Goal: Task Accomplishment & Management: Manage account settings

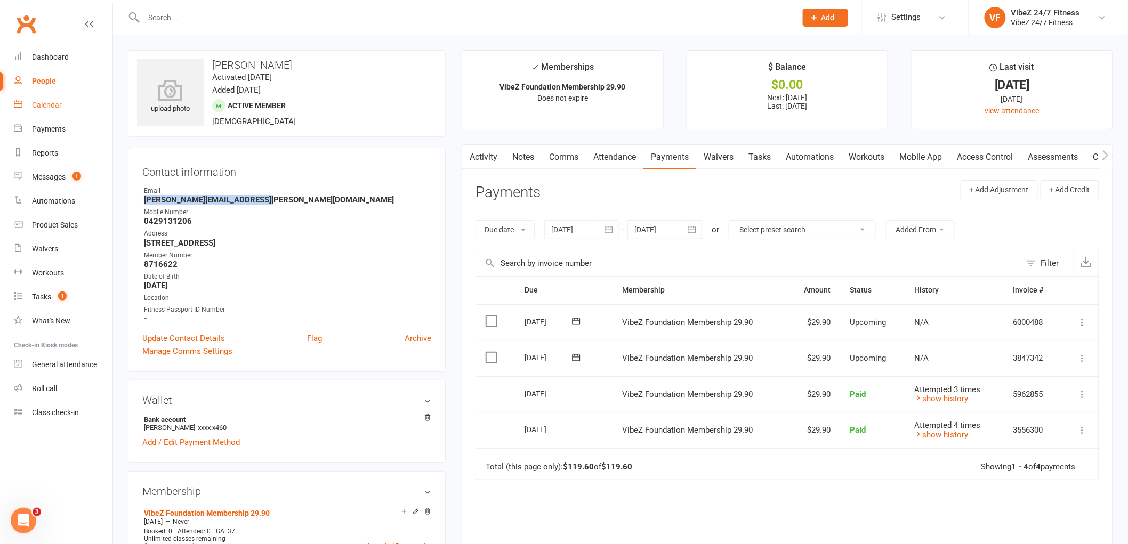
click at [59, 102] on div "Calendar" at bounding box center [47, 105] width 30 height 9
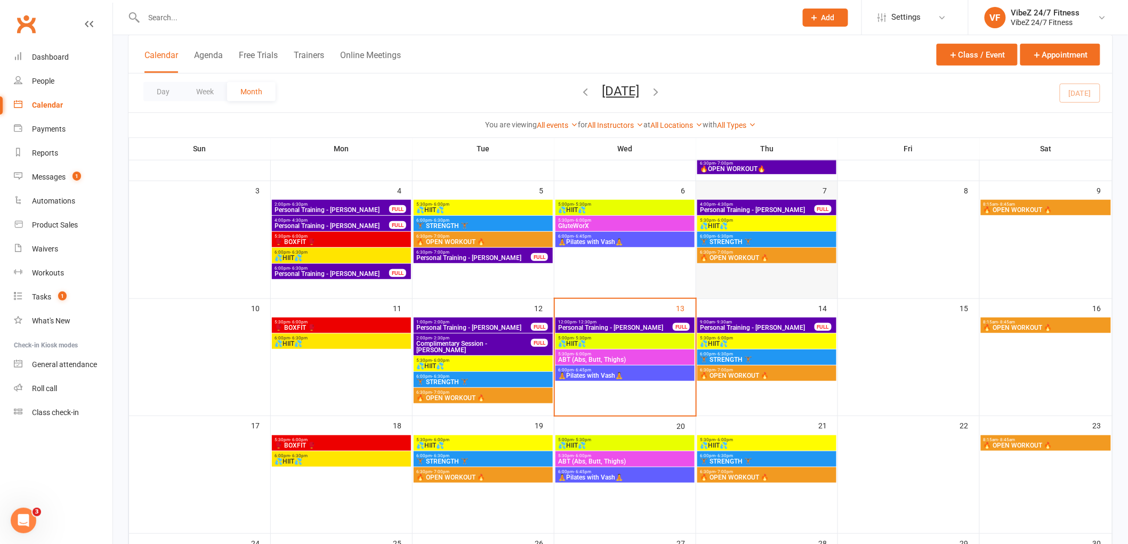
scroll to position [237, 0]
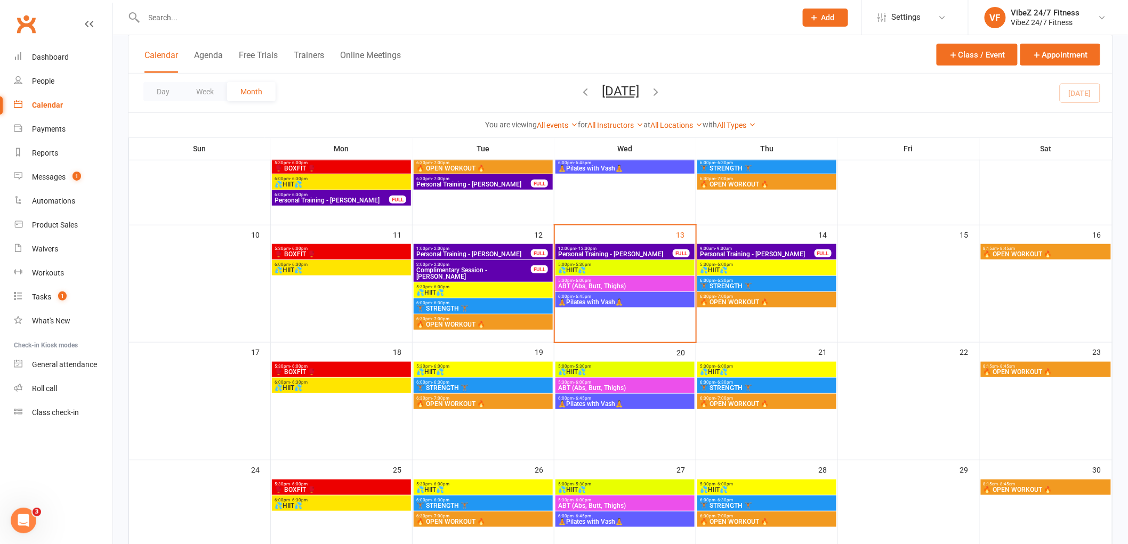
click at [616, 268] on span "💦HIIT💦" at bounding box center [625, 270] width 135 height 6
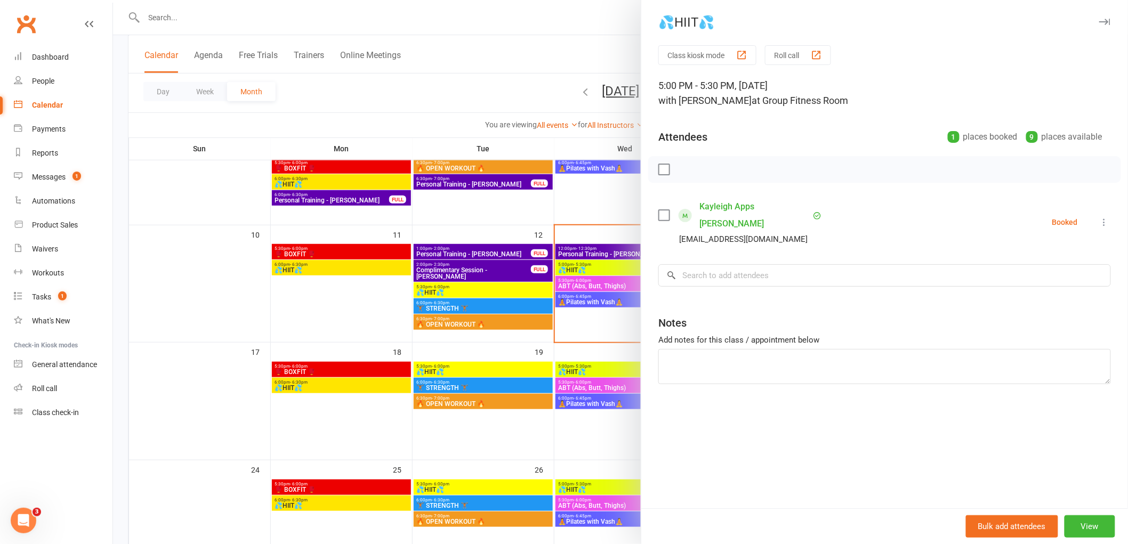
click at [258, 18] on div at bounding box center [620, 272] width 1015 height 544
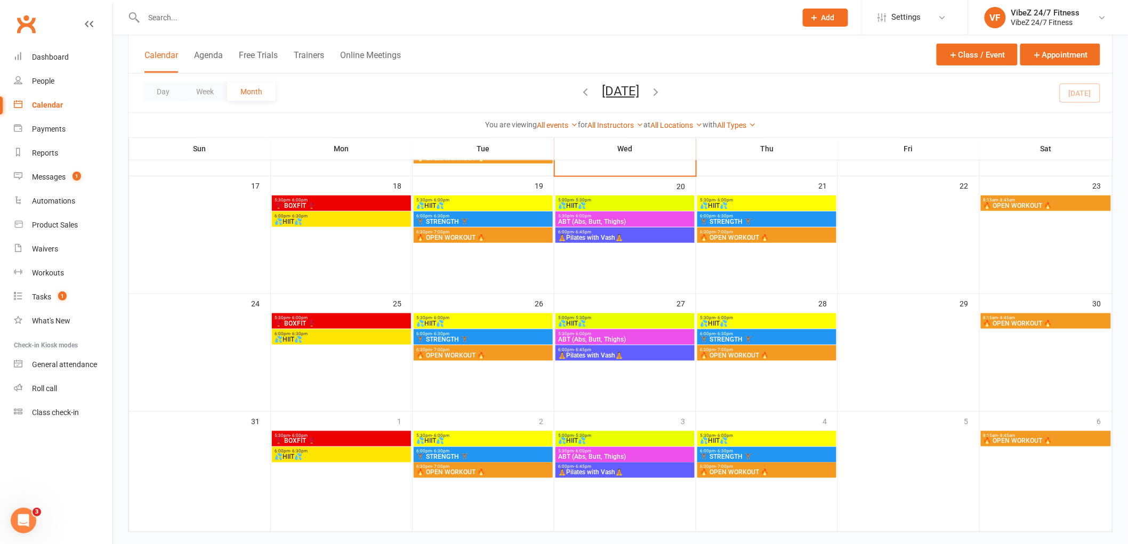
scroll to position [422, 0]
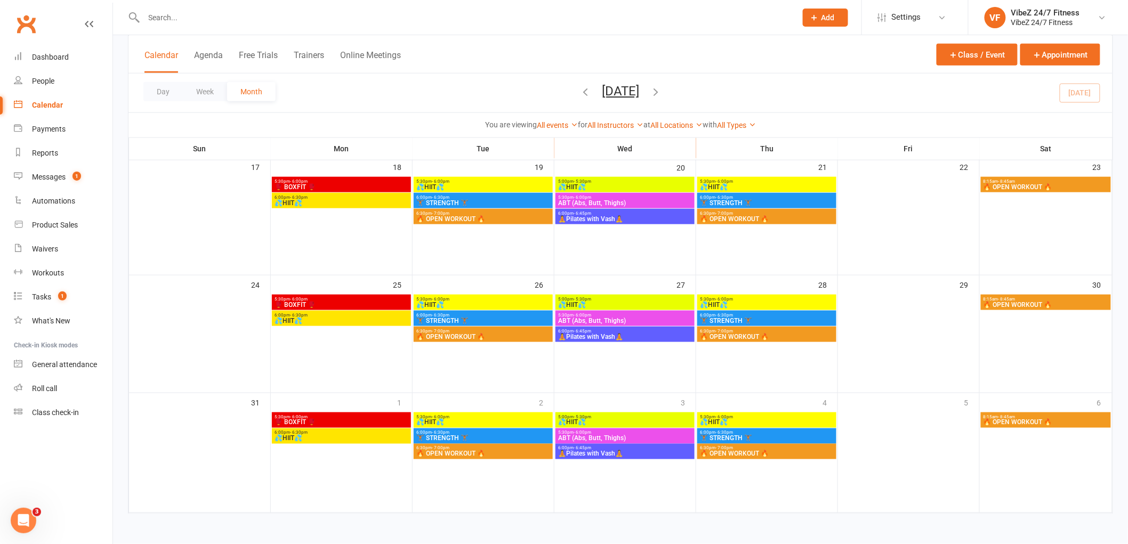
click at [258, 18] on input "text" at bounding box center [465, 17] width 648 height 15
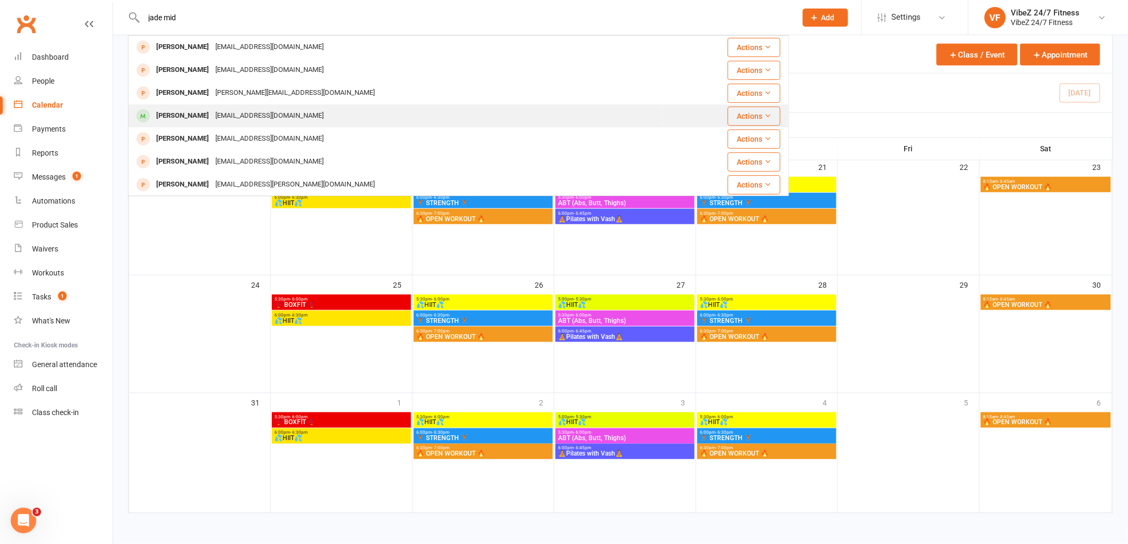
type input "jade mid"
click at [241, 105] on div "[PERSON_NAME] [EMAIL_ADDRESS][DOMAIN_NAME]" at bounding box center [395, 116] width 533 height 22
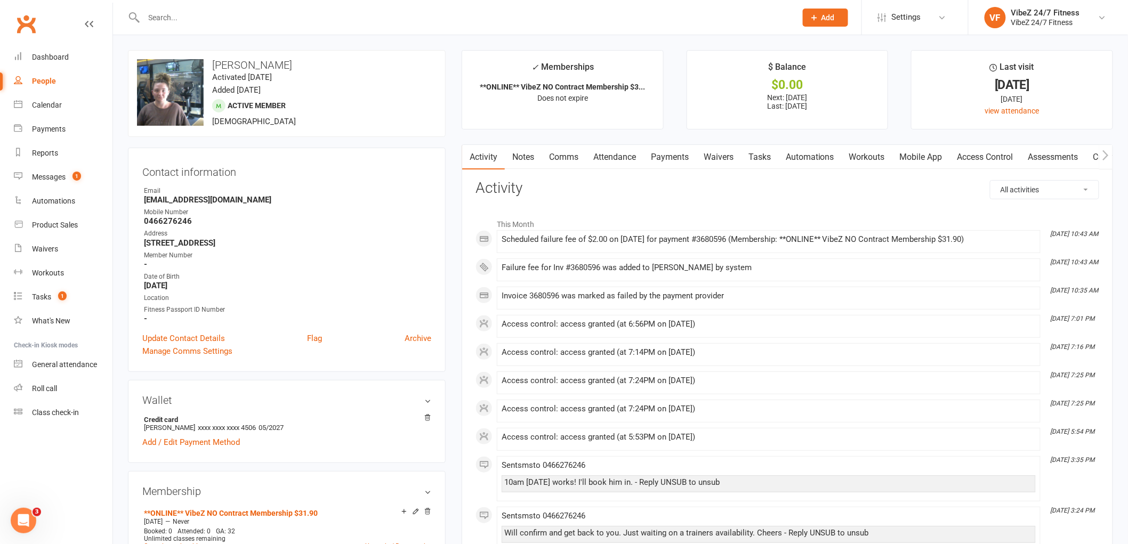
click at [667, 156] on link "Payments" at bounding box center [669, 157] width 53 height 25
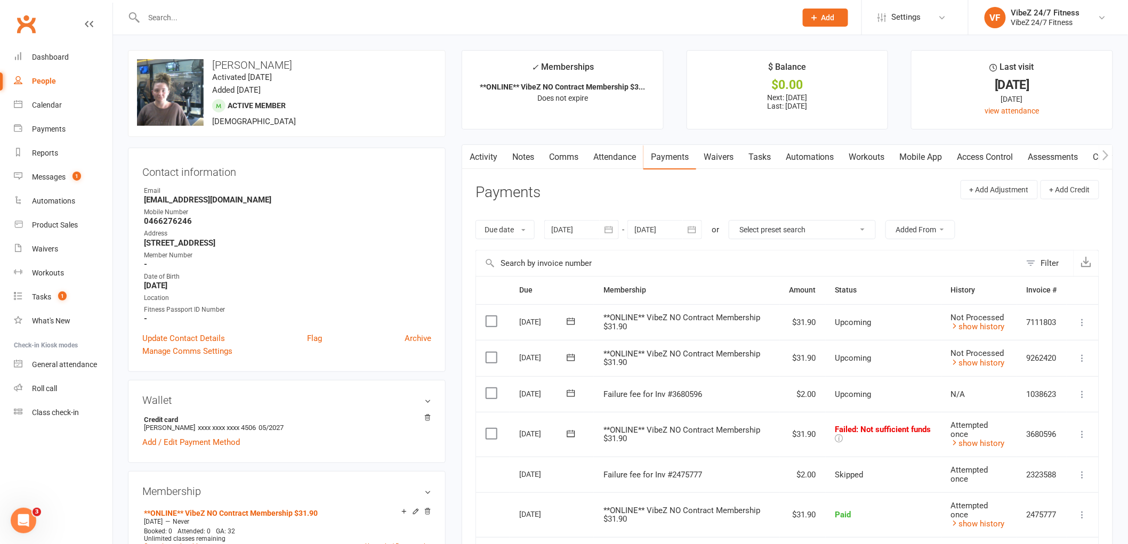
click at [1083, 431] on icon at bounding box center [1082, 434] width 11 height 11
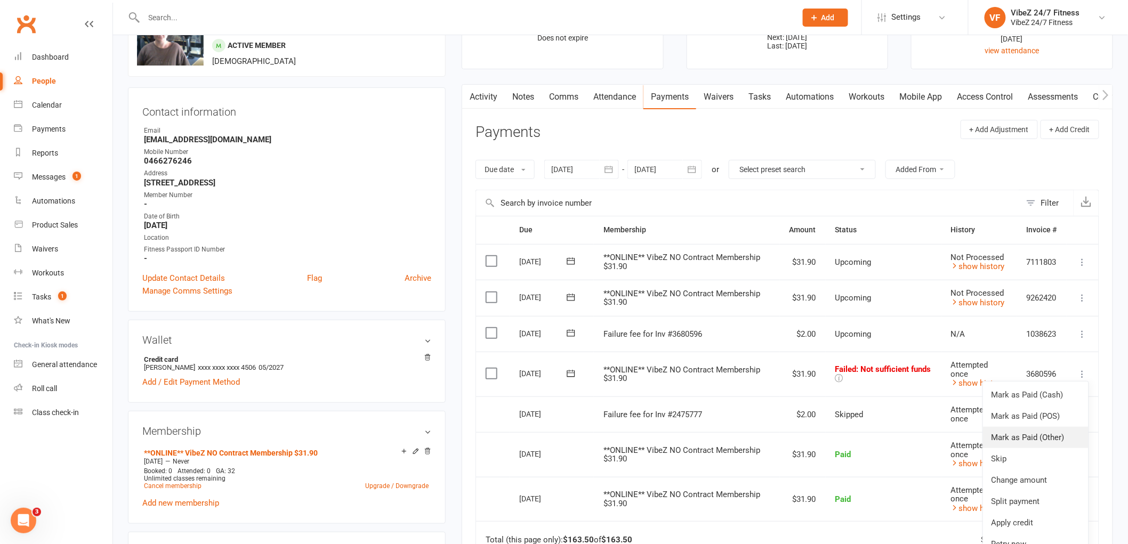
scroll to position [118, 0]
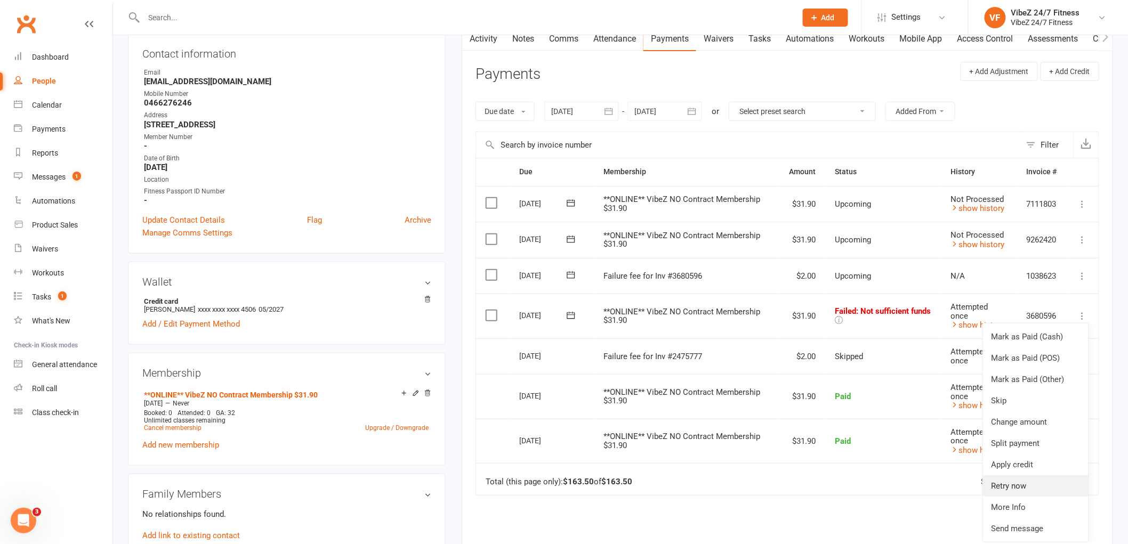
click at [1025, 486] on link "Retry now" at bounding box center [1036, 486] width 106 height 21
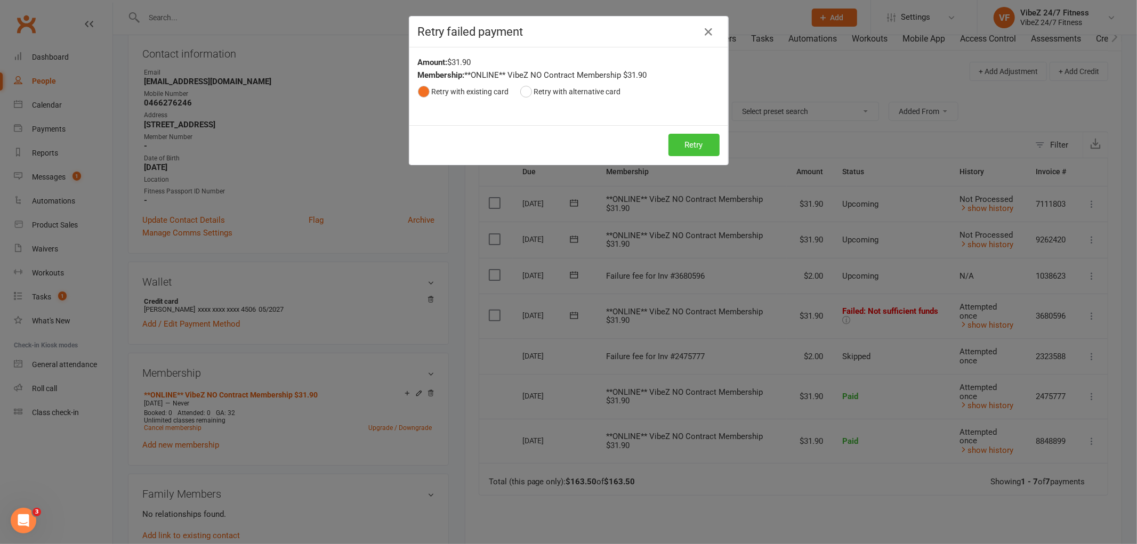
click at [681, 141] on button "Retry" at bounding box center [693, 145] width 51 height 22
